Goal: Information Seeking & Learning: Learn about a topic

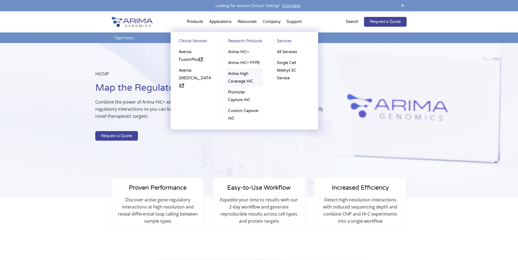
click at [240, 81] on link "Arima High Coverage HiC" at bounding box center [244, 78] width 38 height 19
